Goal: Transaction & Acquisition: Purchase product/service

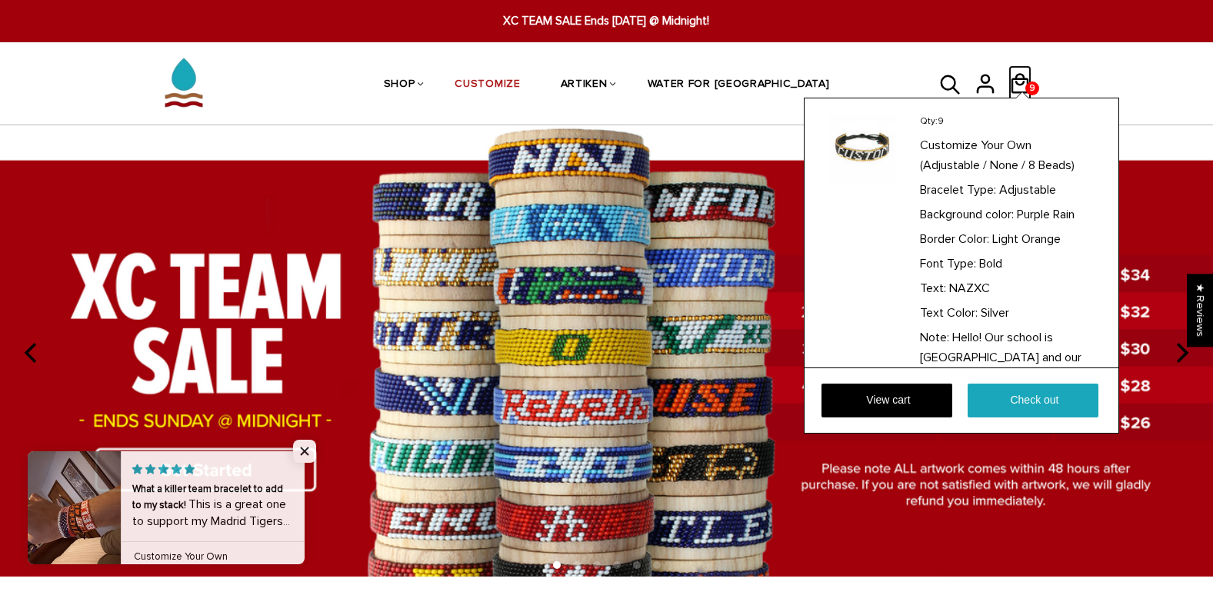
click at [1020, 66] on icon at bounding box center [1019, 83] width 23 height 37
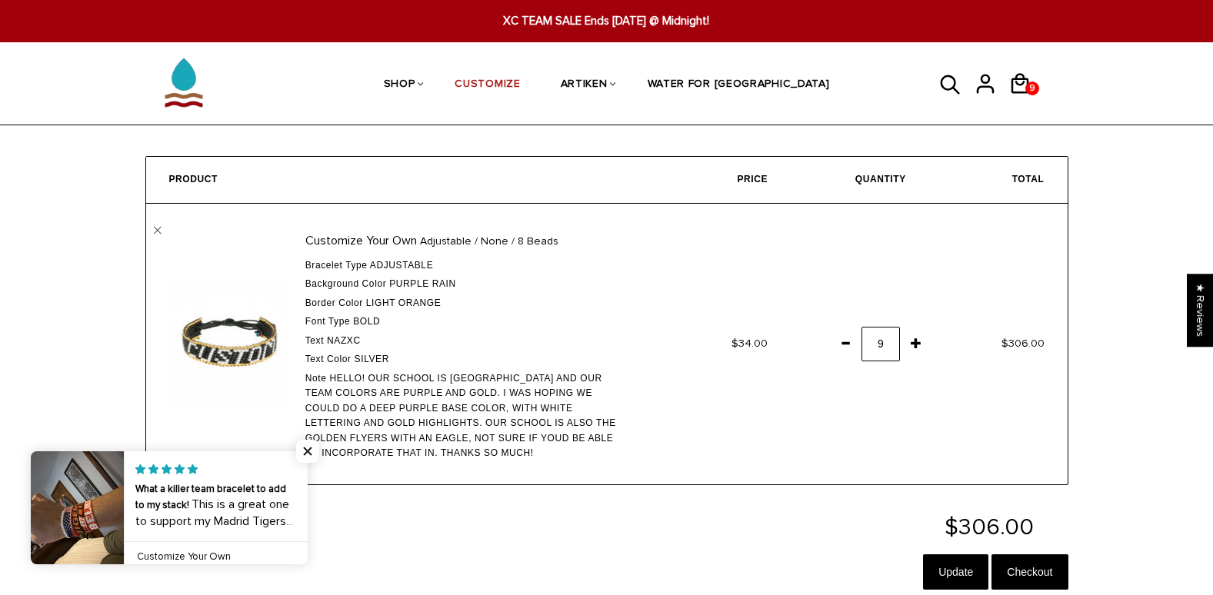
drag, startPoint x: 327, startPoint y: 377, endPoint x: 561, endPoint y: 472, distance: 253.1
click at [561, 472] on td "Customize Your Own Adjustable / None / 8 Beads Bracelet Type Adjustable Backgro…" at bounding box center [399, 344] width 507 height 281
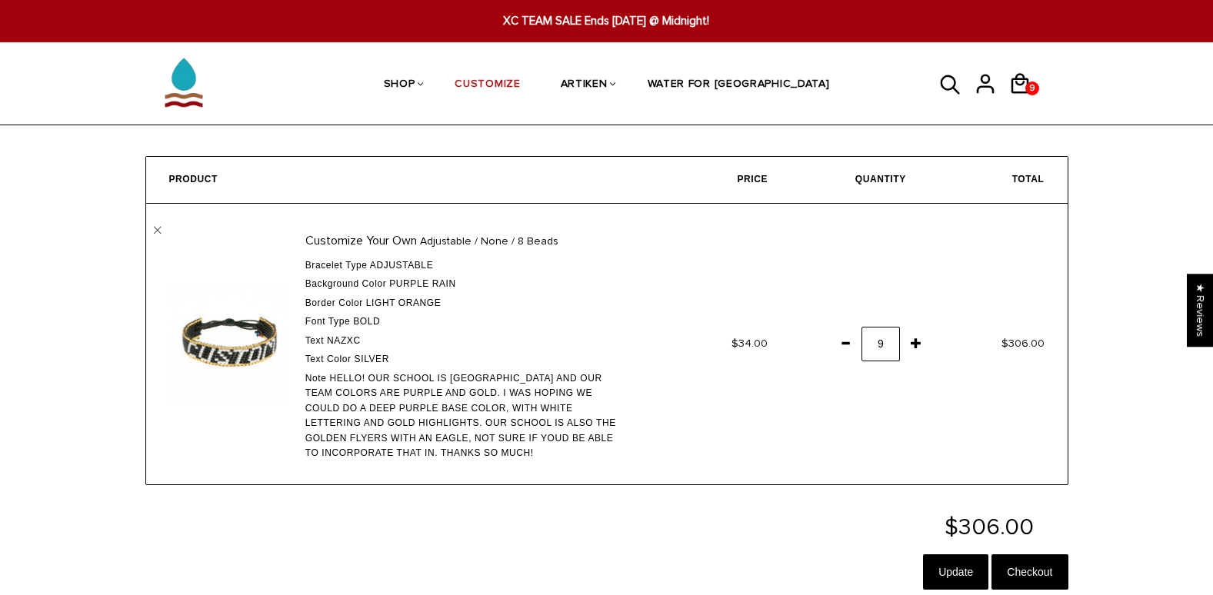
copy div "Hello! Our school is [GEOGRAPHIC_DATA] and our team colors are purple and gold.…"
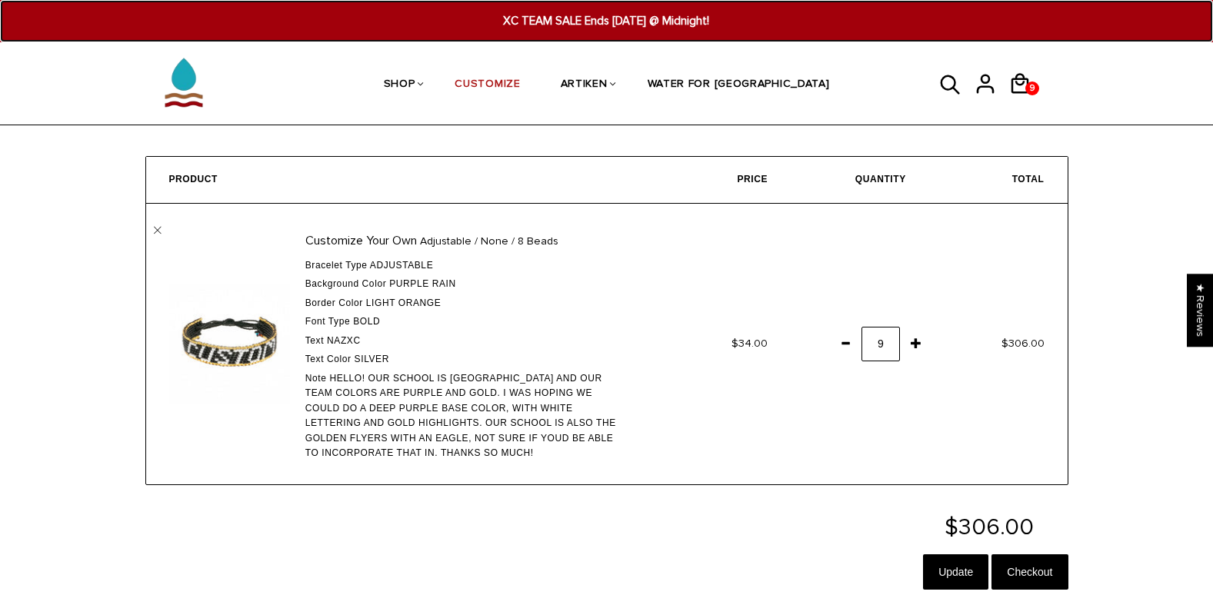
click at [524, 13] on span "XC TEAM SALE Ends [DATE] @ Midnight!" at bounding box center [606, 21] width 467 height 18
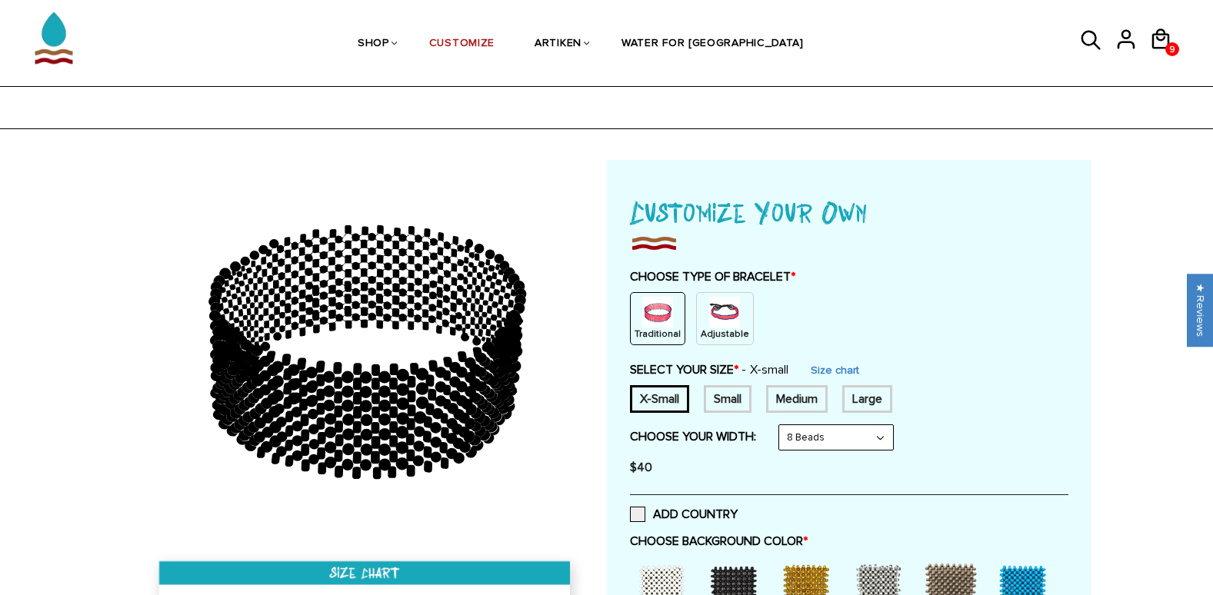
scroll to position [105, 0]
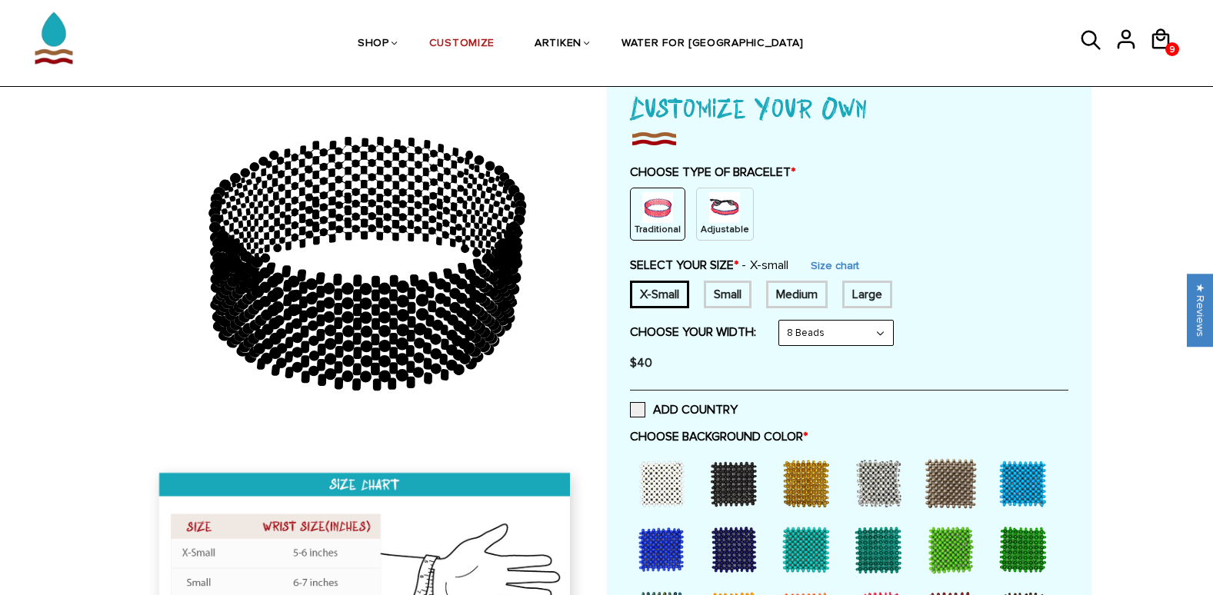
click at [704, 230] on p "Adjustable" at bounding box center [724, 229] width 48 height 13
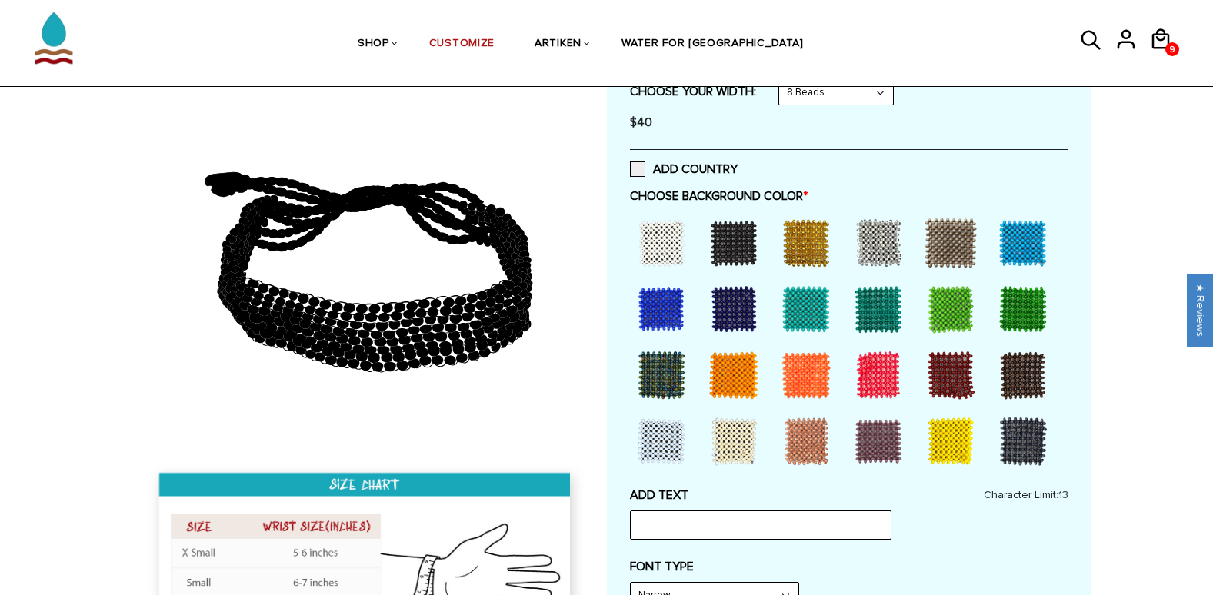
scroll to position [284, 0]
click at [849, 438] on div at bounding box center [878, 441] width 62 height 62
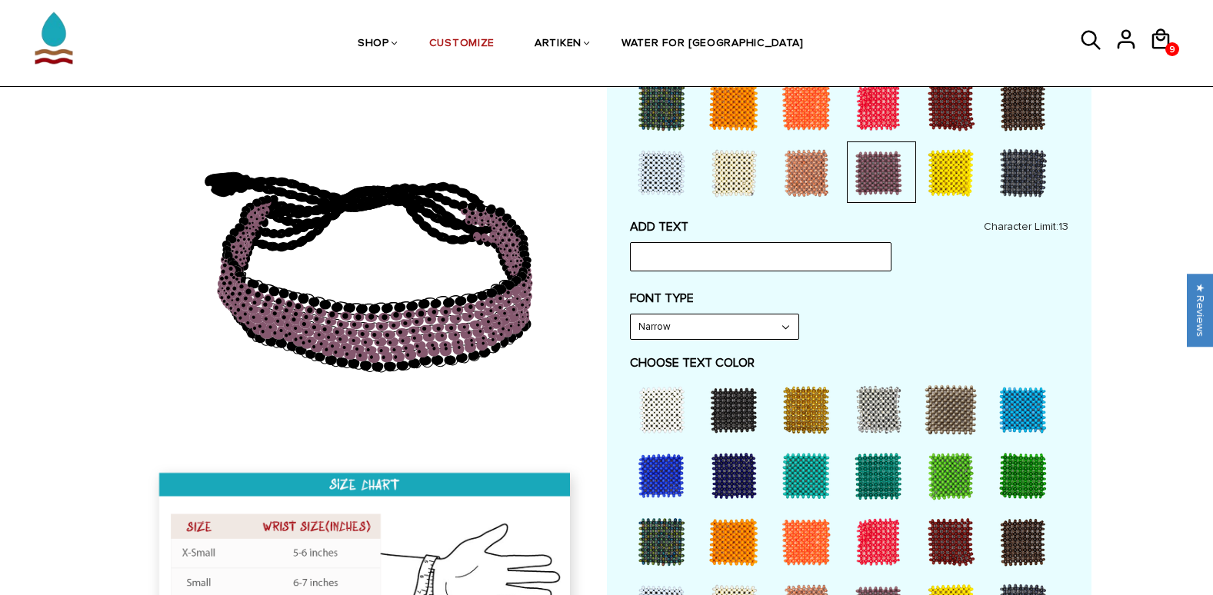
scroll to position [574, 0]
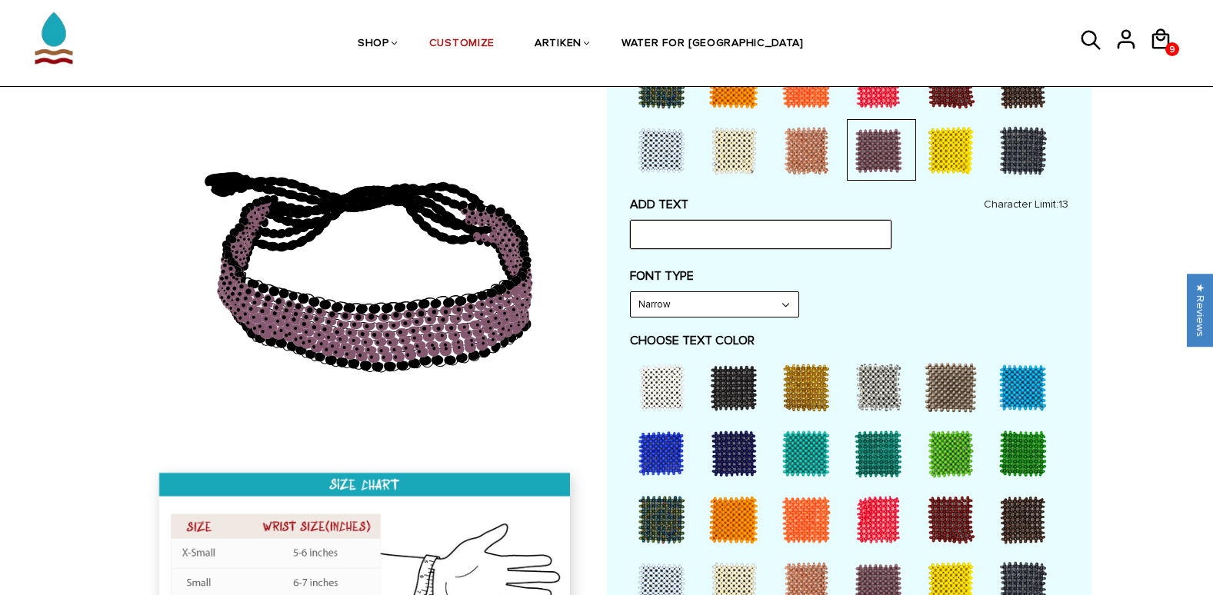
click at [807, 248] on input "text" at bounding box center [760, 234] width 261 height 29
type input "NAZXC"
click at [750, 304] on select "Narrow Bold" at bounding box center [714, 304] width 168 height 25
select select "Bold"
click at [630, 292] on select "Narrow Bold" at bounding box center [714, 304] width 168 height 25
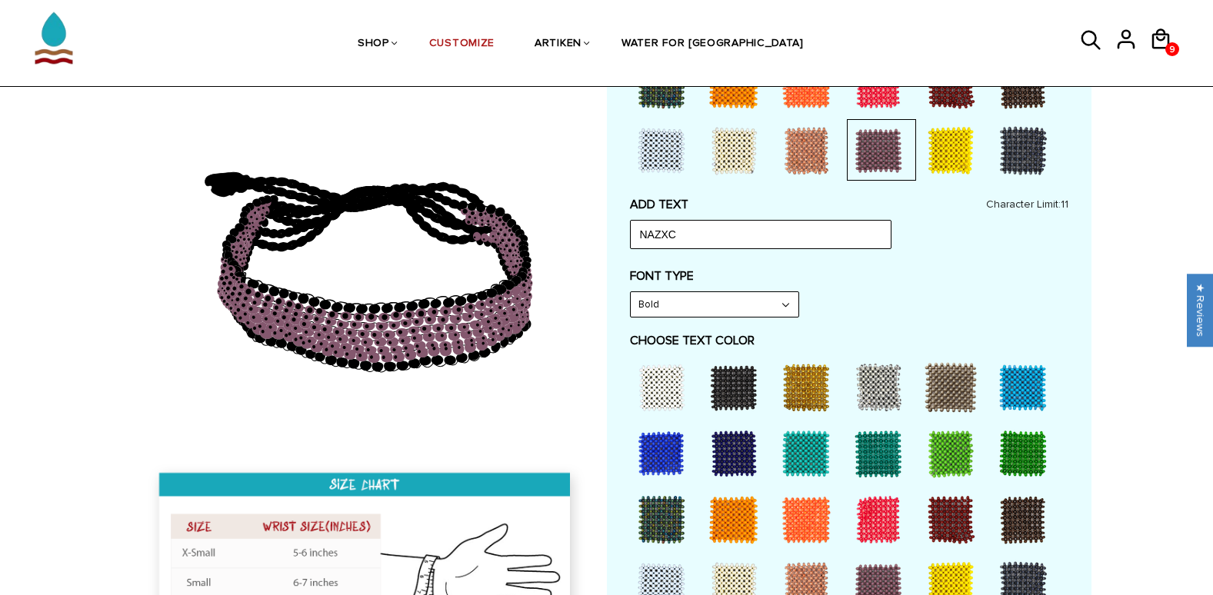
click at [745, 295] on select "Narrow Bold" at bounding box center [714, 304] width 168 height 25
click at [863, 337] on label "CHOOSE TEXT COLOR" at bounding box center [849, 340] width 438 height 15
click at [781, 391] on div at bounding box center [806, 388] width 62 height 62
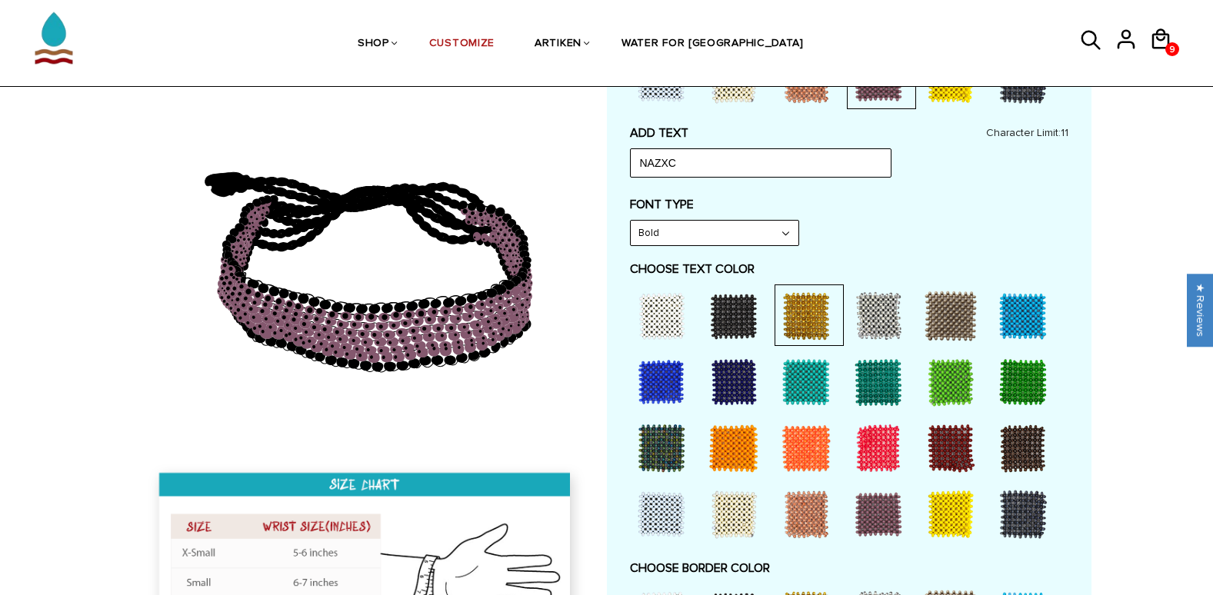
scroll to position [644, 0]
click at [797, 391] on div at bounding box center [806, 383] width 62 height 62
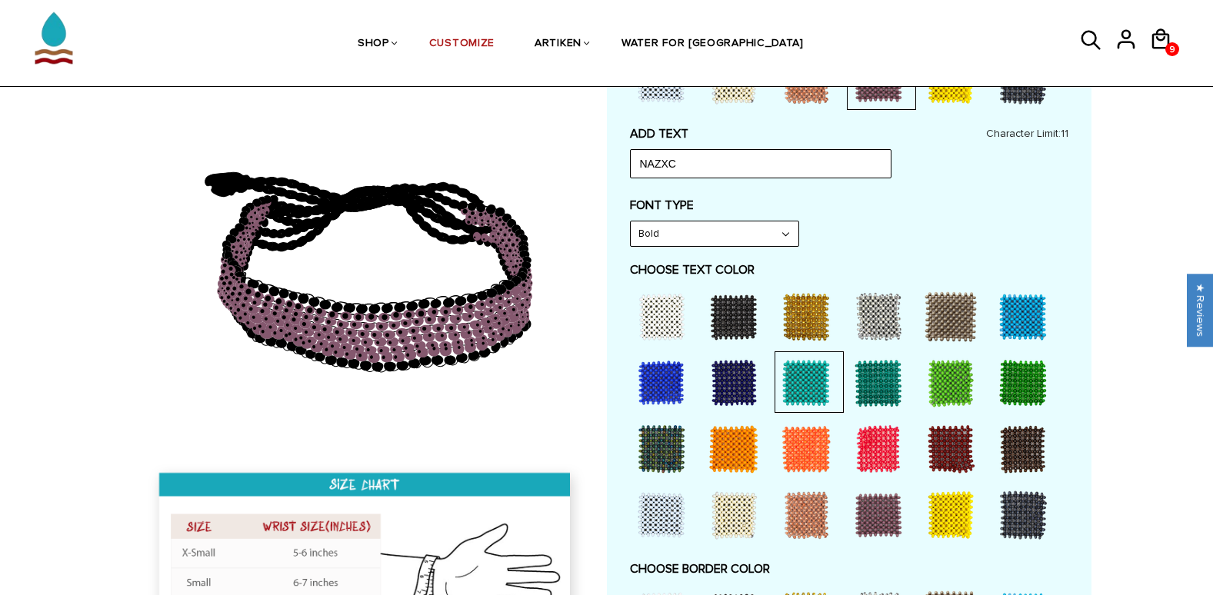
click at [817, 323] on div at bounding box center [806, 317] width 62 height 62
click at [681, 301] on div at bounding box center [661, 317] width 62 height 62
click at [877, 325] on div at bounding box center [878, 317] width 62 height 62
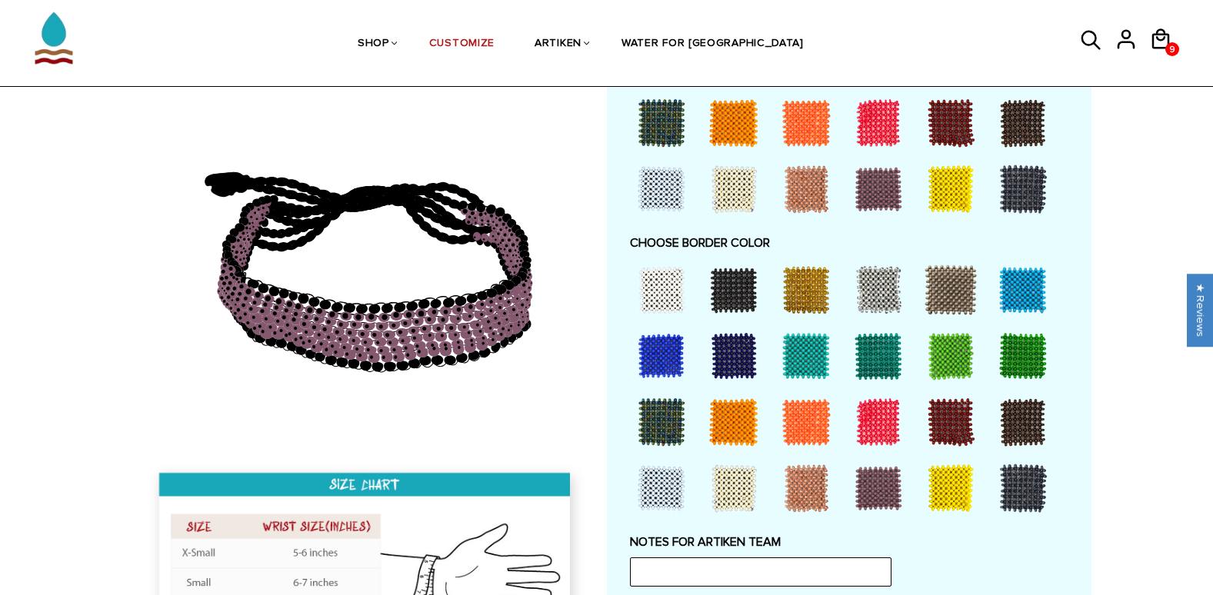
scroll to position [972, 0]
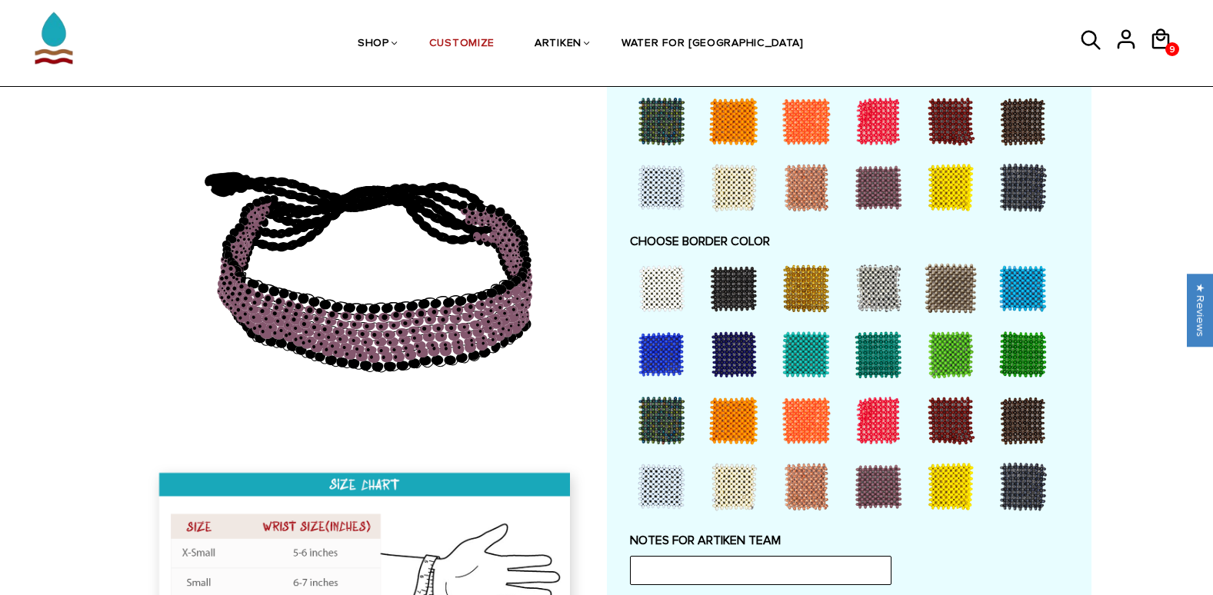
click at [791, 275] on div at bounding box center [806, 289] width 62 height 62
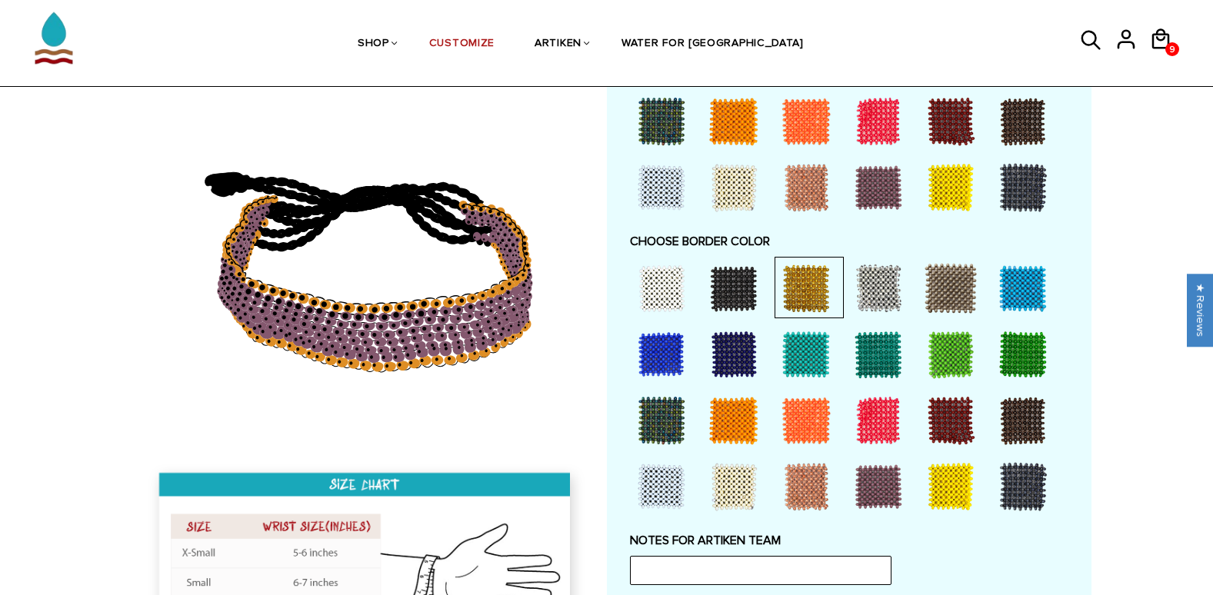
click at [731, 406] on div at bounding box center [734, 421] width 62 height 62
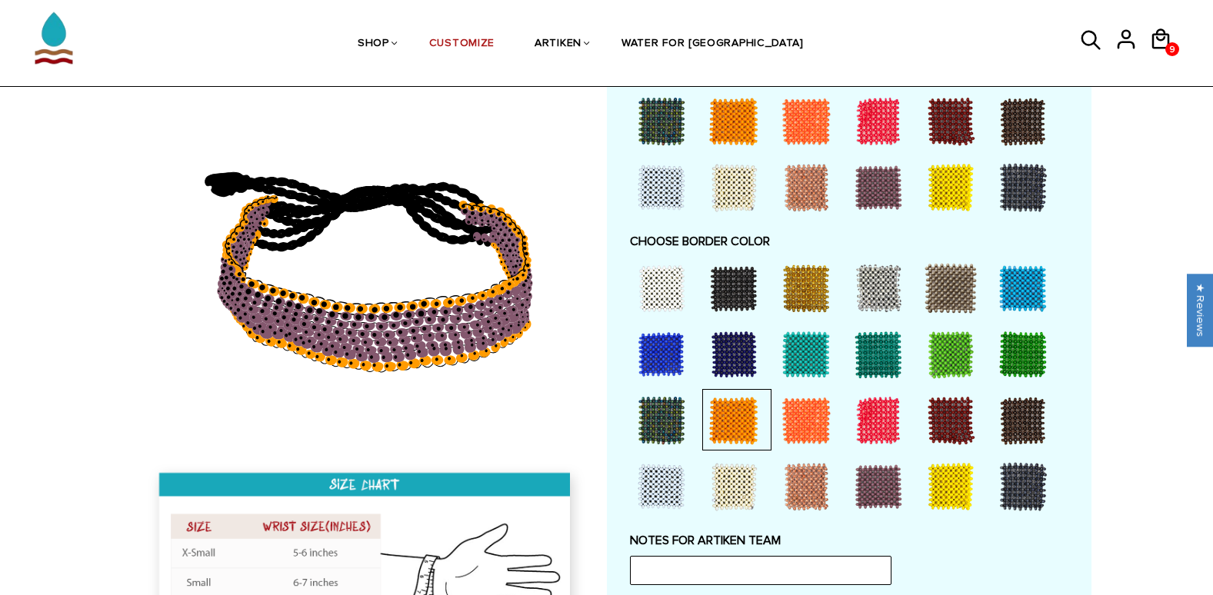
click at [943, 488] on div at bounding box center [951, 487] width 62 height 62
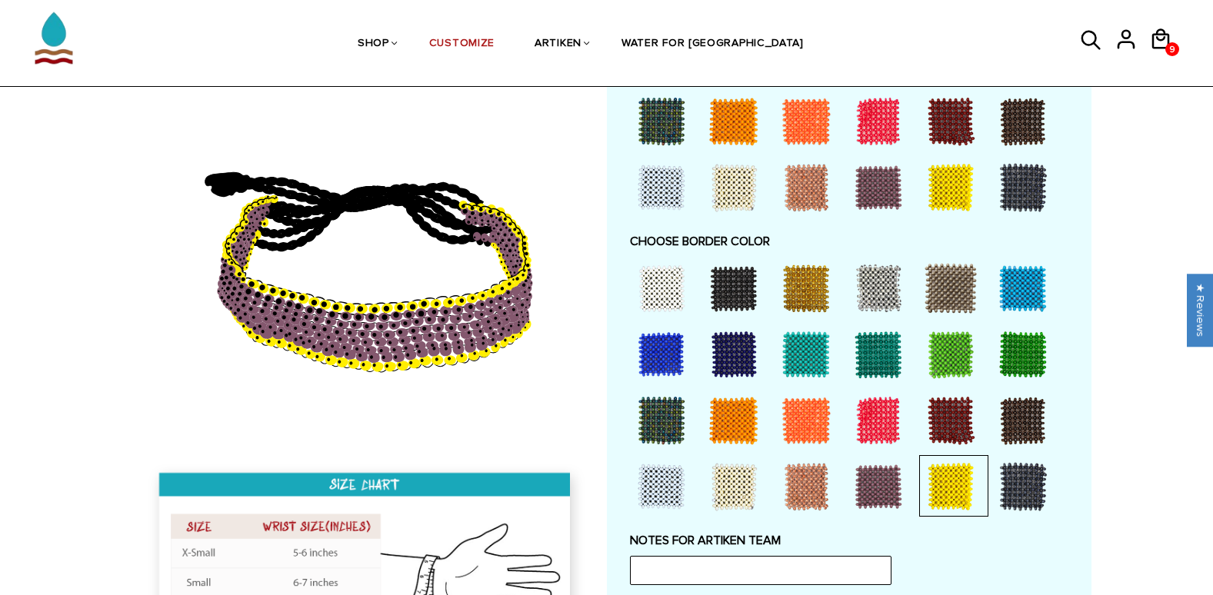
click at [795, 434] on div at bounding box center [806, 421] width 62 height 62
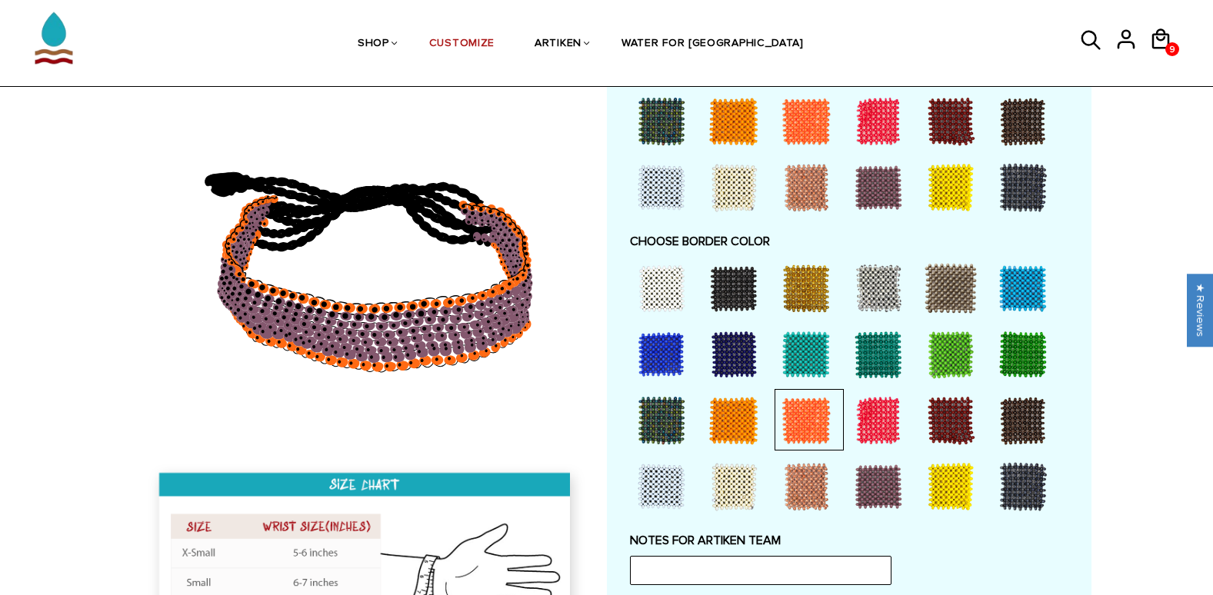
click at [694, 400] on div at bounding box center [664, 420] width 69 height 62
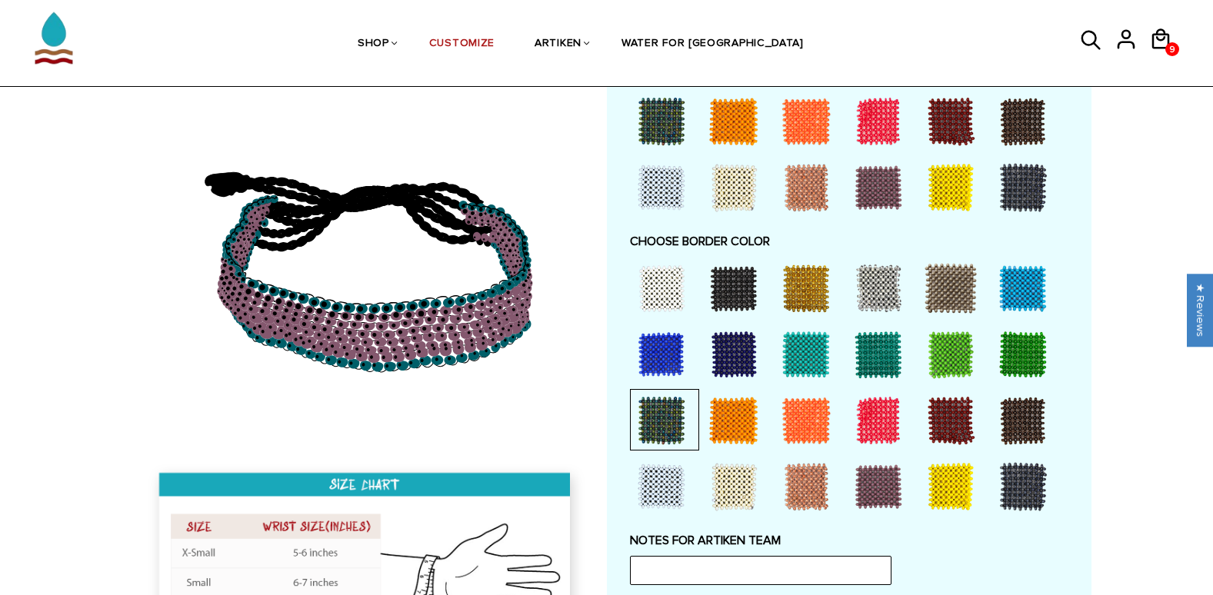
click at [741, 409] on div at bounding box center [734, 421] width 62 height 62
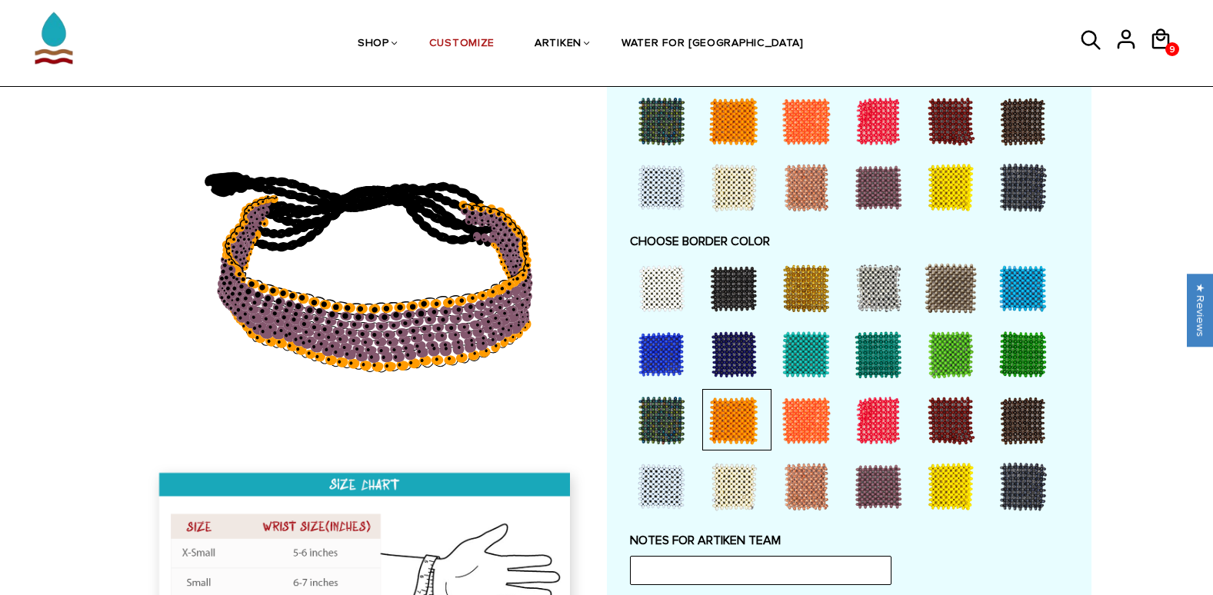
click at [808, 295] on div at bounding box center [806, 289] width 62 height 62
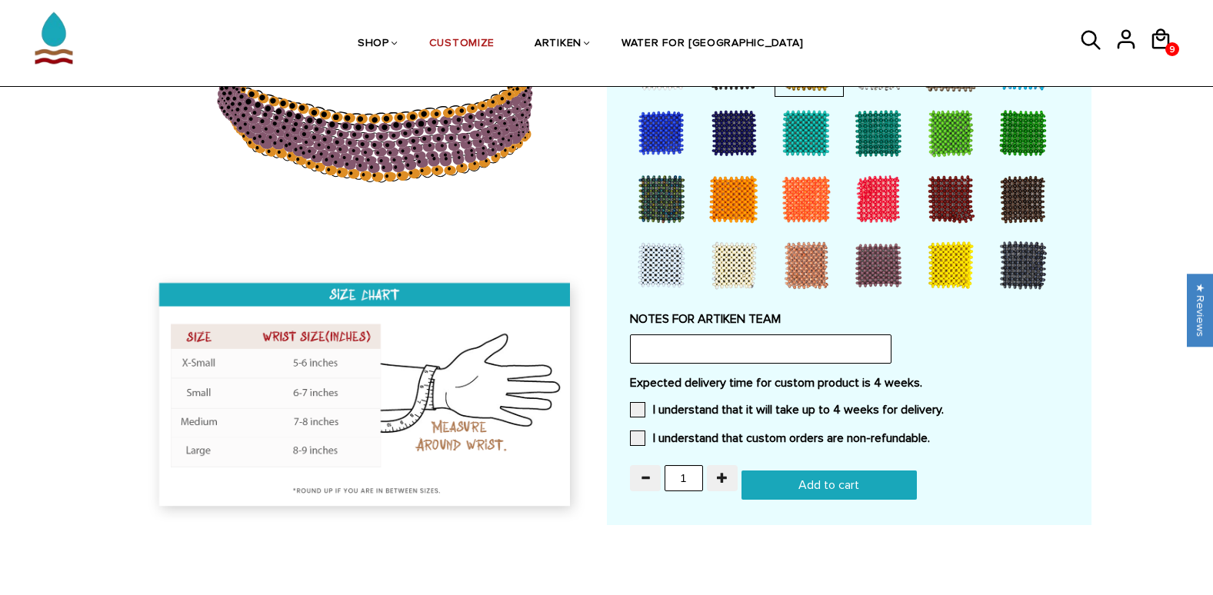
scroll to position [1196, 0]
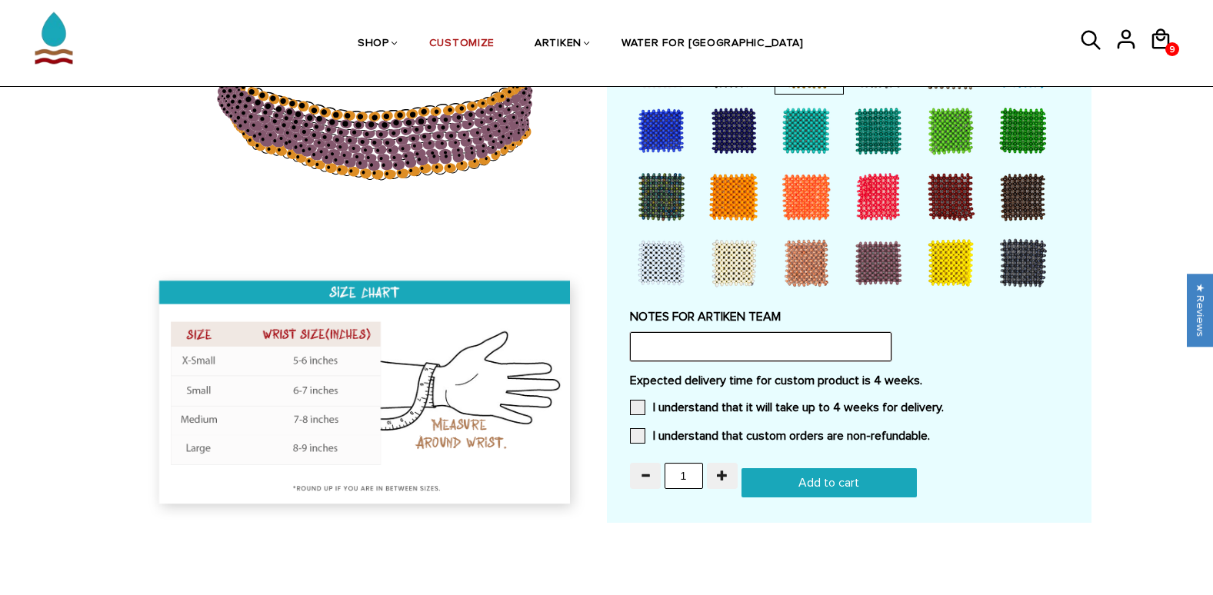
click at [775, 348] on input "text" at bounding box center [760, 346] width 261 height 29
paste input "Hello! Our school is [GEOGRAPHIC_DATA] and our team colors are purple and gold.…"
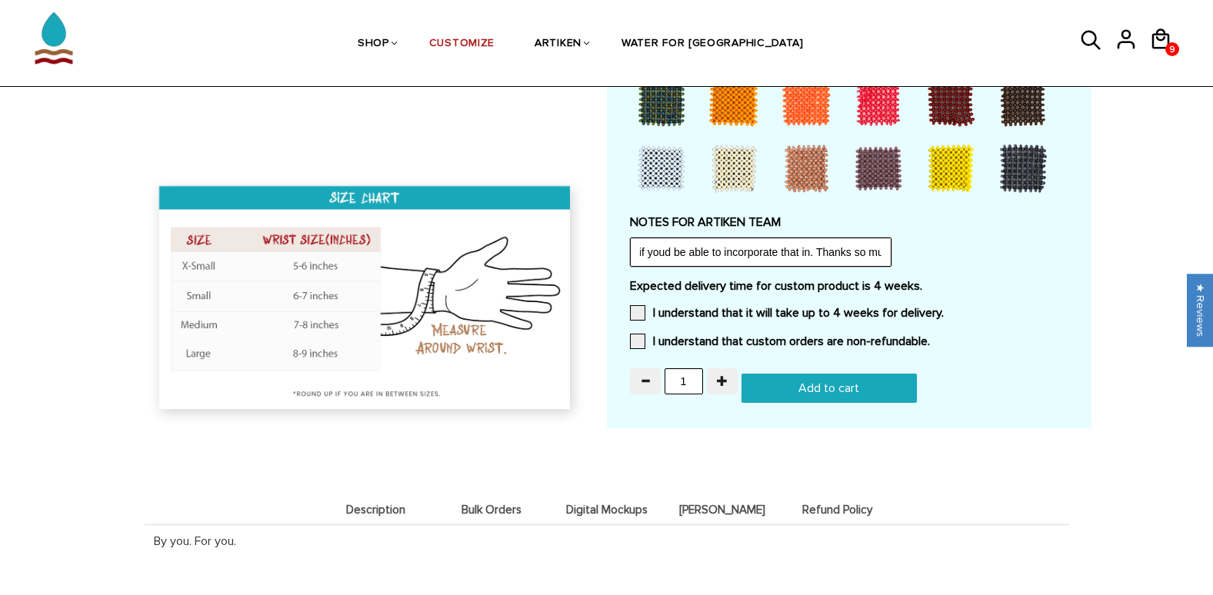
scroll to position [1291, 0]
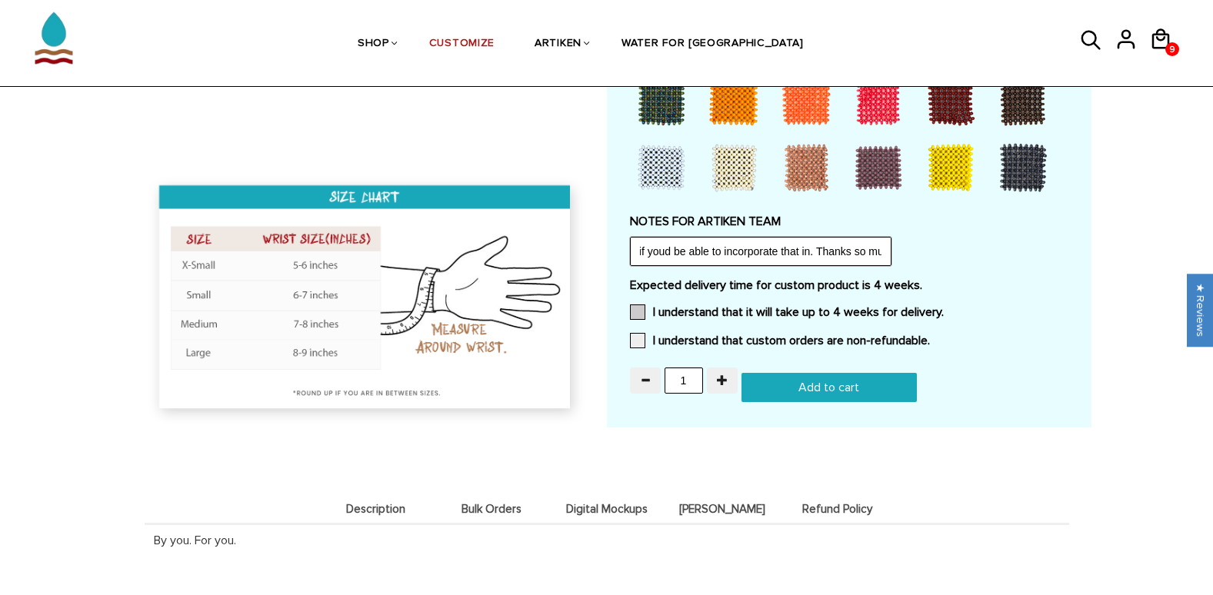
type input "Hello! Our school is [GEOGRAPHIC_DATA] and our team colors are purple and gold.…"
click at [650, 308] on label "I understand that it will take up to 4 weeks for delivery." at bounding box center [787, 311] width 314 height 15
click at [943, 308] on input "I understand that it will take up to 4 weeks for delivery." at bounding box center [943, 308] width 0 height 0
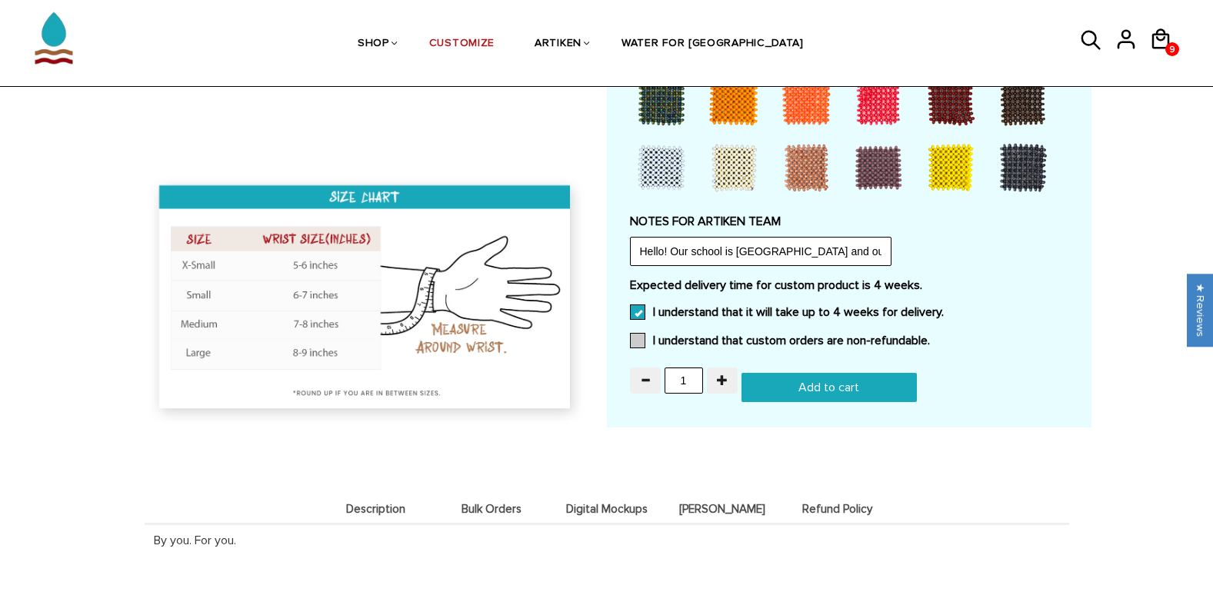
click at [634, 344] on span at bounding box center [637, 340] width 15 height 15
click at [930, 336] on input "I understand that custom orders are non-refundable." at bounding box center [930, 336] width 0 height 0
click at [719, 387] on button "button" at bounding box center [722, 381] width 31 height 26
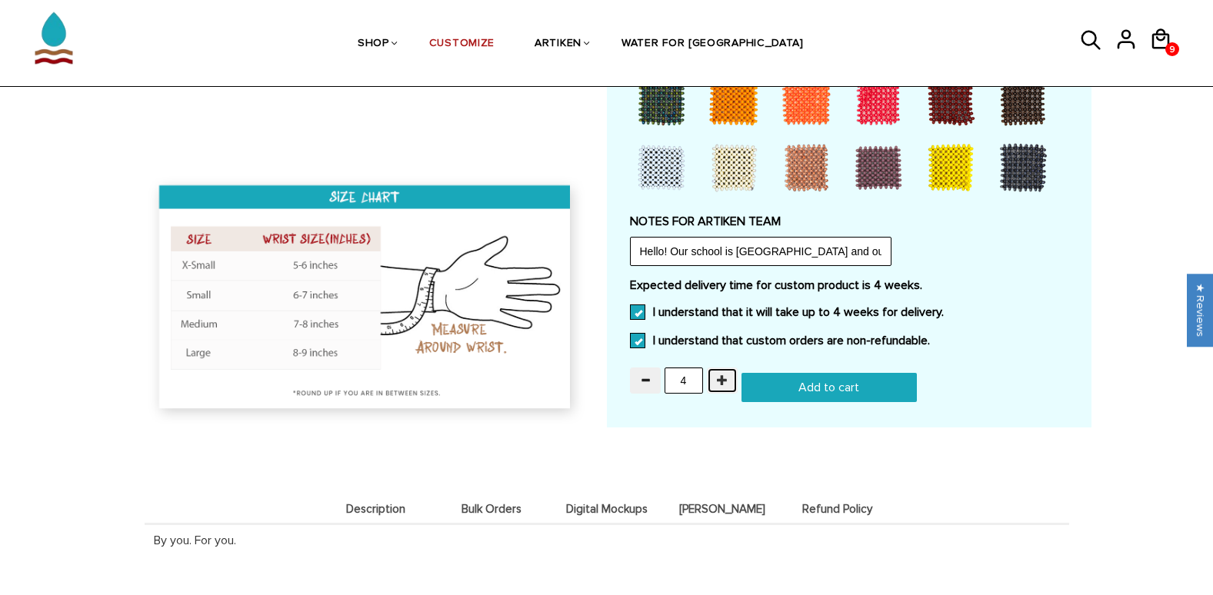
click at [719, 387] on button "button" at bounding box center [722, 381] width 31 height 26
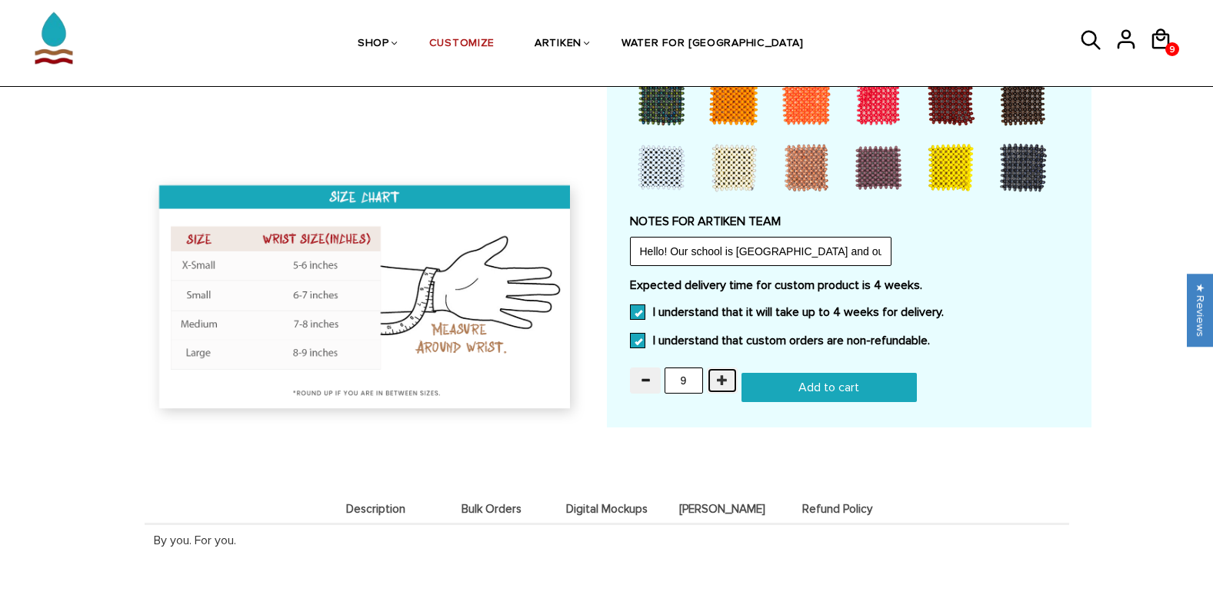
click at [719, 387] on button "button" at bounding box center [722, 381] width 31 height 26
click at [650, 379] on button "button" at bounding box center [645, 381] width 31 height 26
type input "9"
click at [801, 375] on input "Add to cart" at bounding box center [828, 387] width 175 height 29
type input "Add to cart"
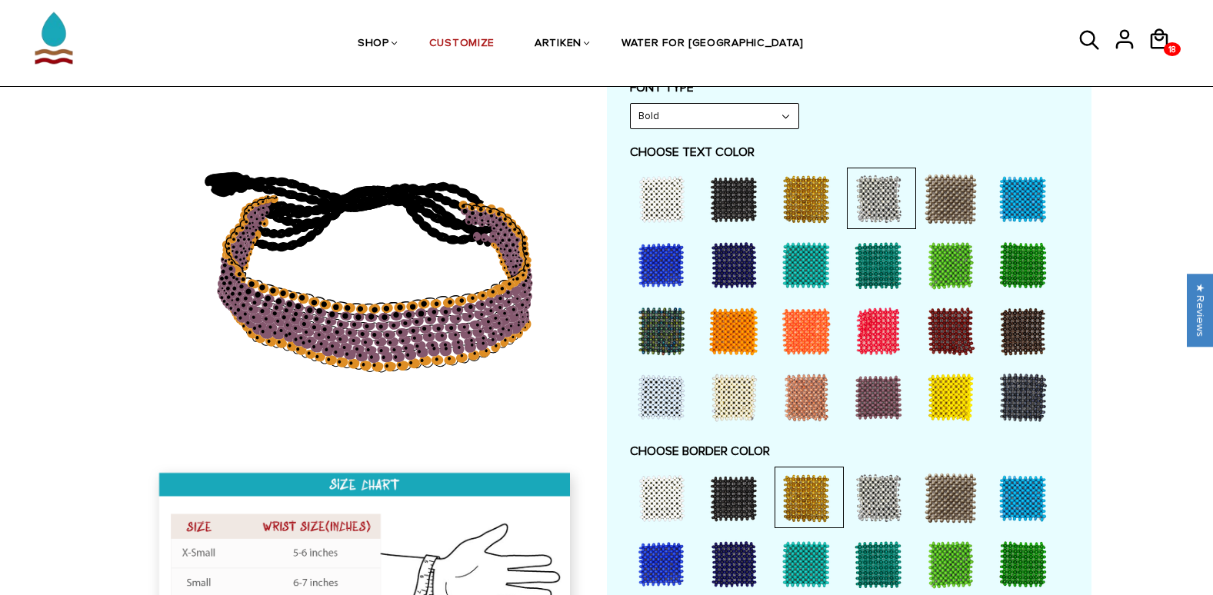
scroll to position [761, 0]
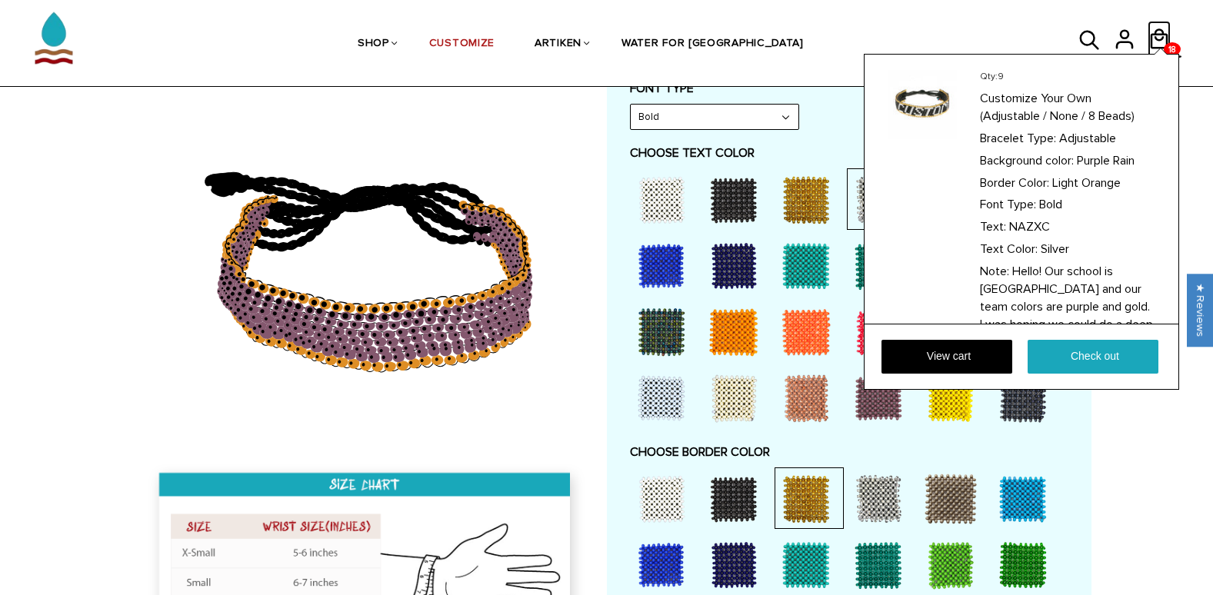
click at [1159, 38] on icon at bounding box center [1158, 39] width 23 height 37
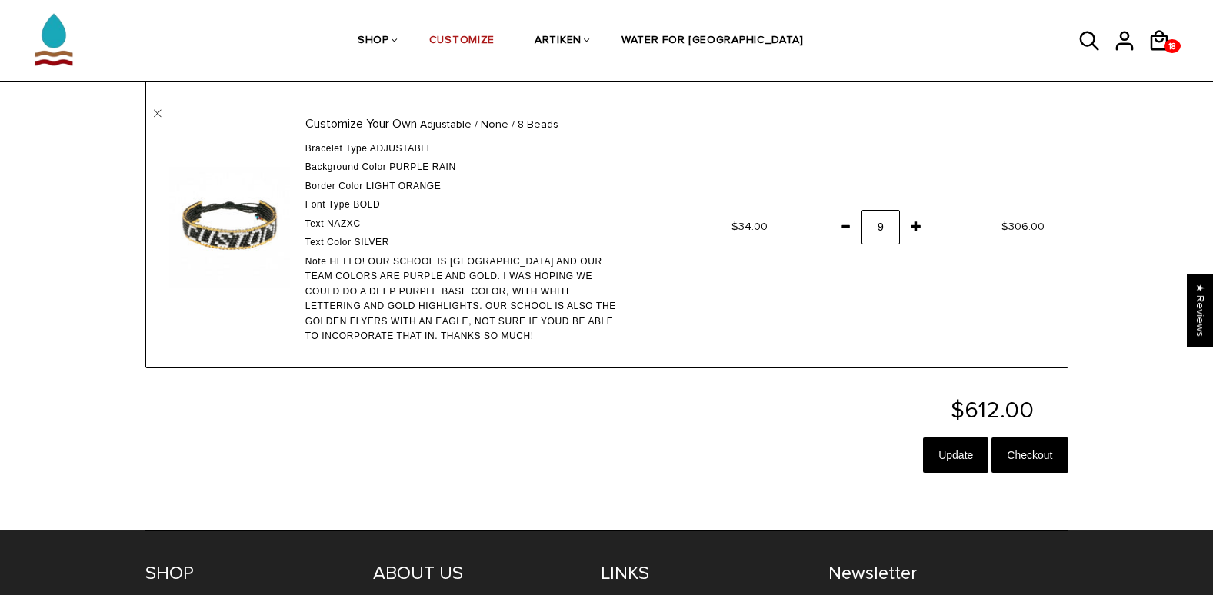
scroll to position [403, 0]
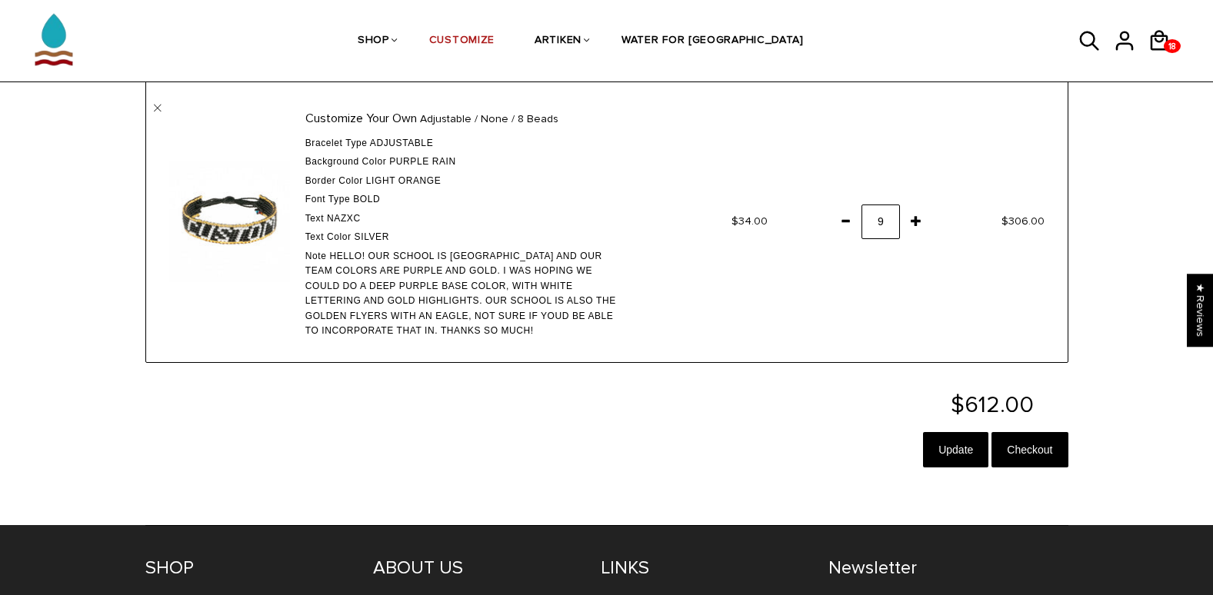
click at [847, 225] on span at bounding box center [845, 221] width 26 height 28
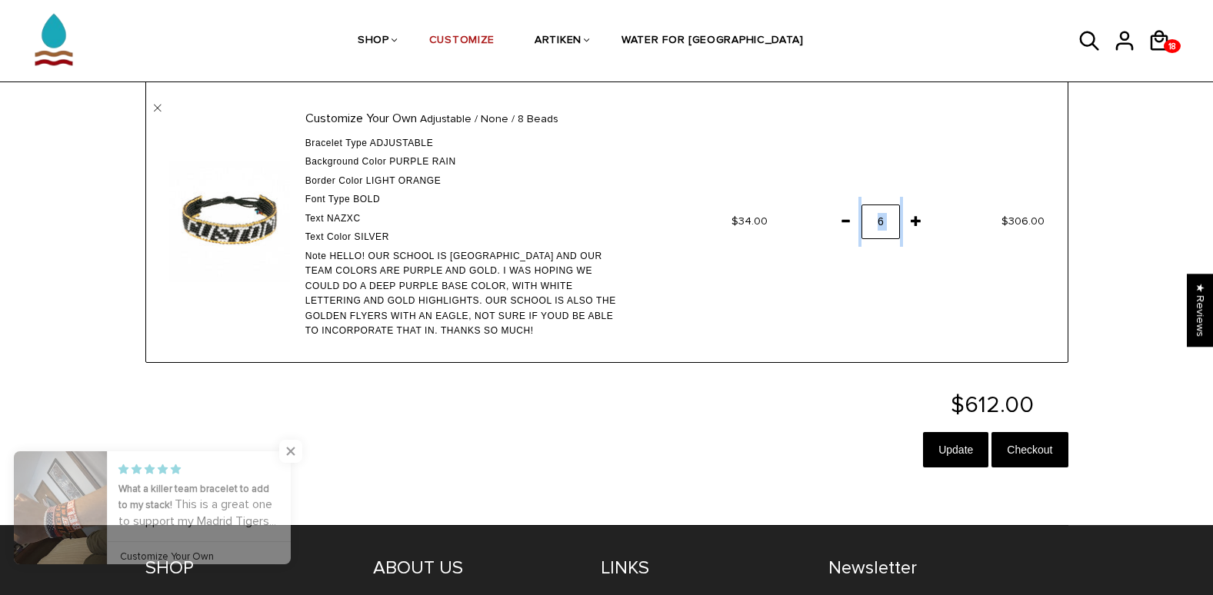
click at [847, 225] on span at bounding box center [845, 221] width 26 height 28
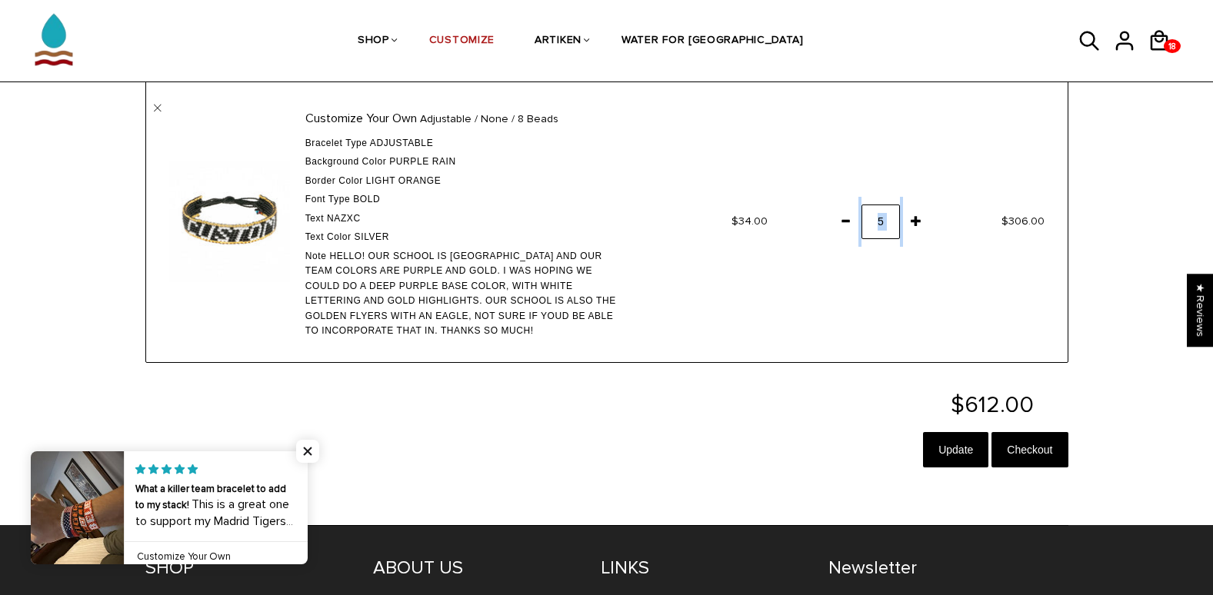
click at [847, 225] on span at bounding box center [845, 221] width 26 height 28
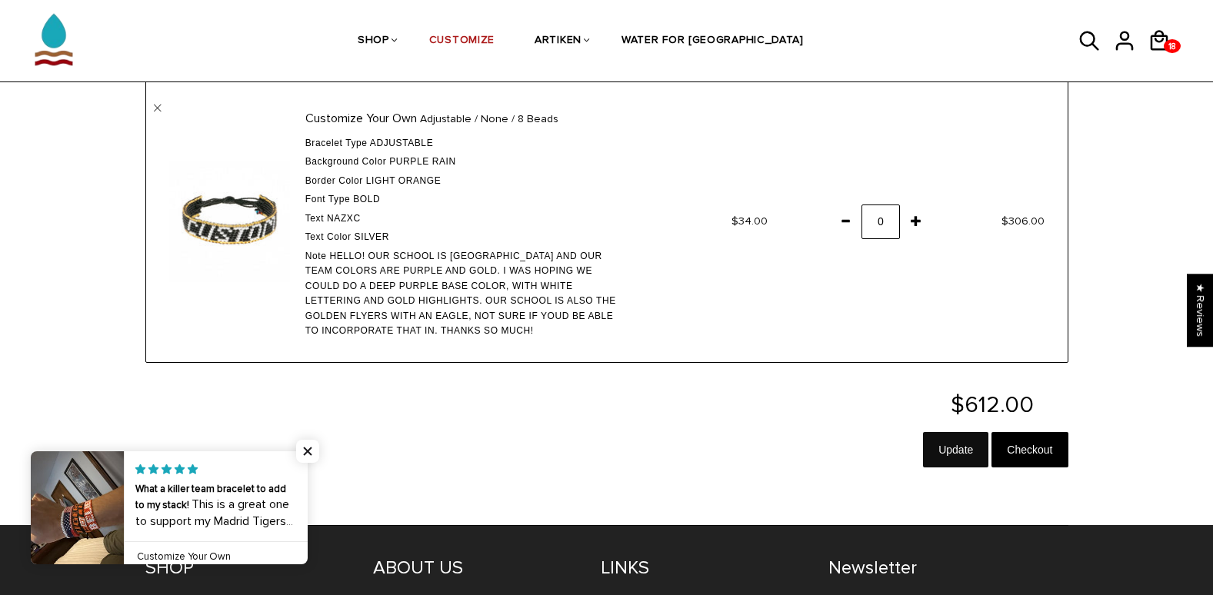
drag, startPoint x: 820, startPoint y: 382, endPoint x: 941, endPoint y: 455, distance: 141.1
click at [941, 455] on input "Update" at bounding box center [955, 449] width 65 height 35
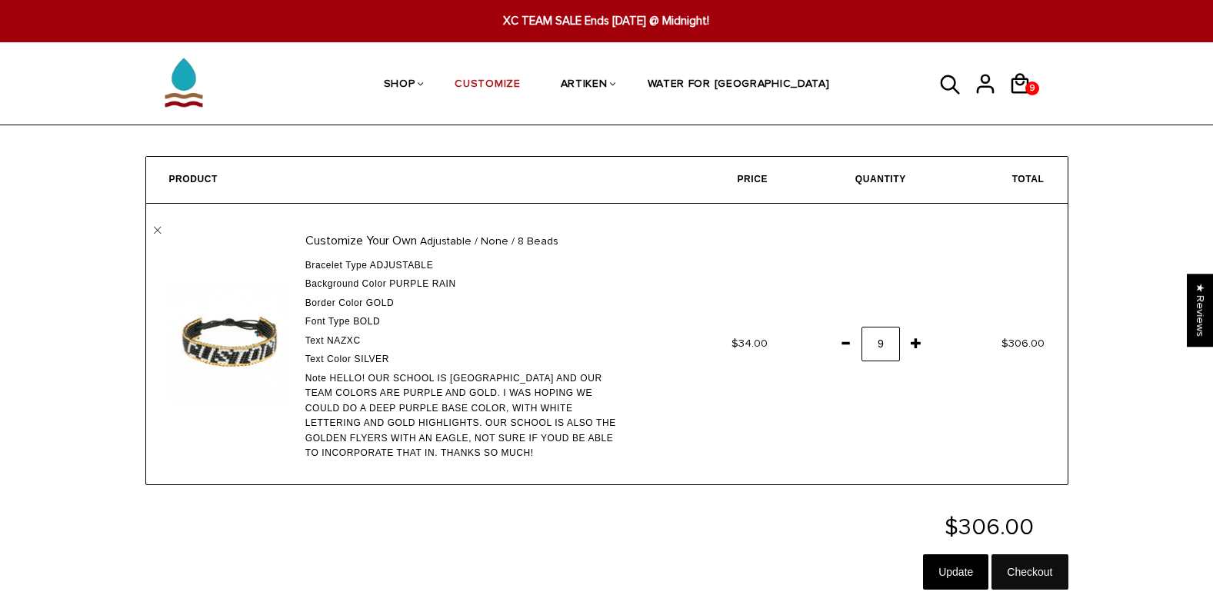
click at [1003, 579] on input "Checkout" at bounding box center [1029, 571] width 76 height 35
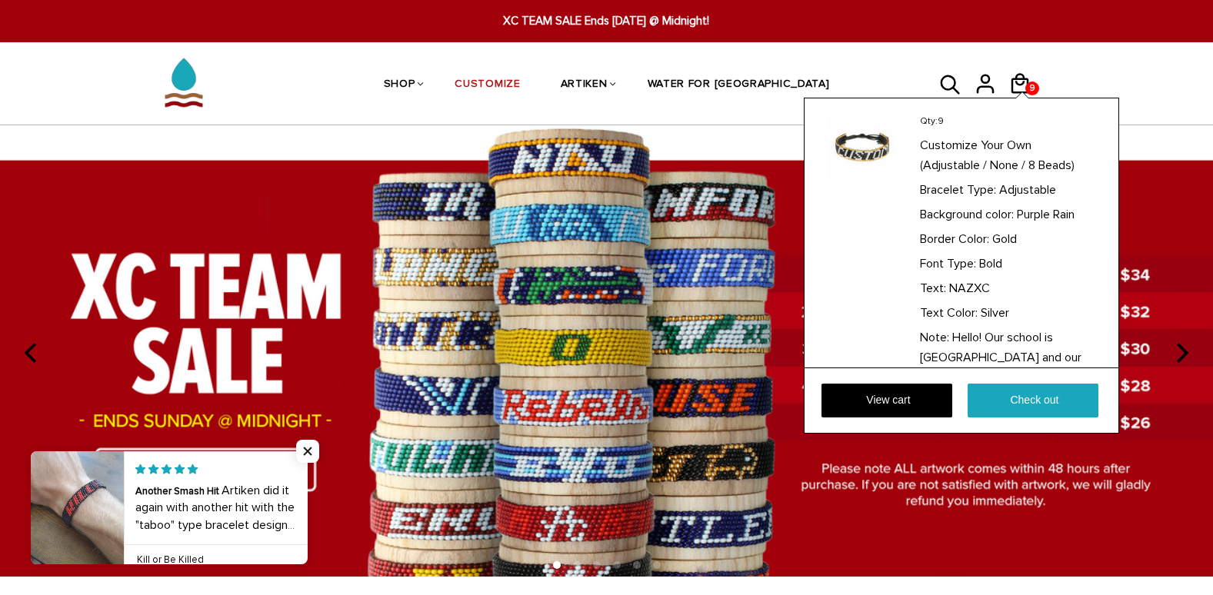
click at [1026, 98] on div "Qty: 9 Customize Your Own (Adjustable / None / 8 Beads) Bracelet Type: Adjustab…" at bounding box center [960, 266] width 315 height 336
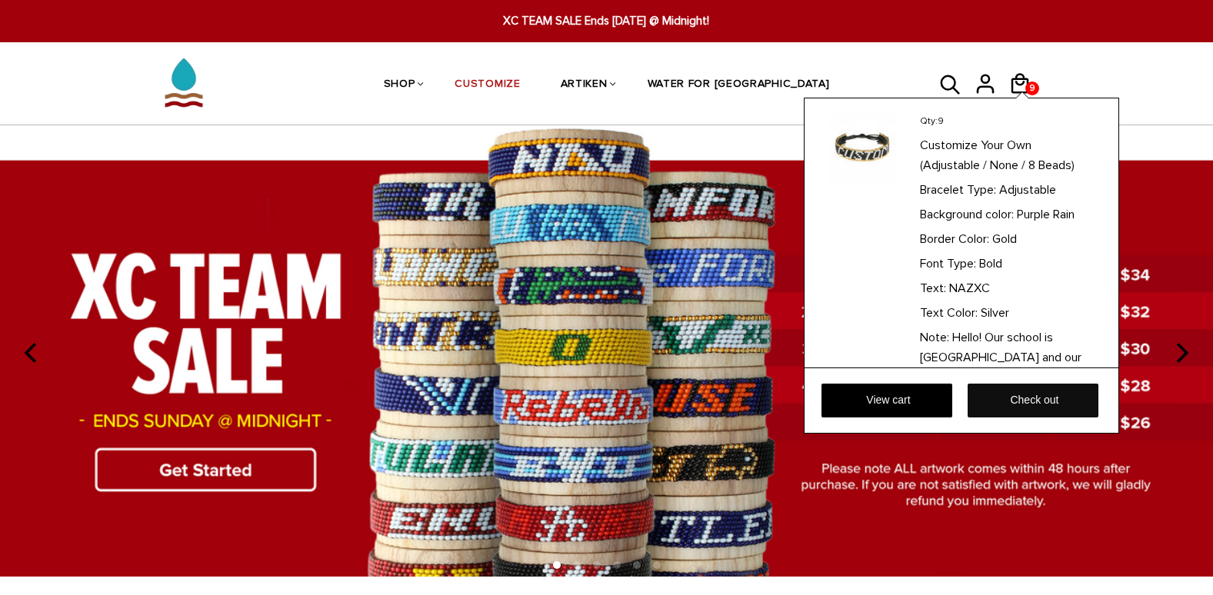
click at [981, 398] on link "Check out" at bounding box center [1032, 401] width 131 height 34
